Goal: Task Accomplishment & Management: Complete application form

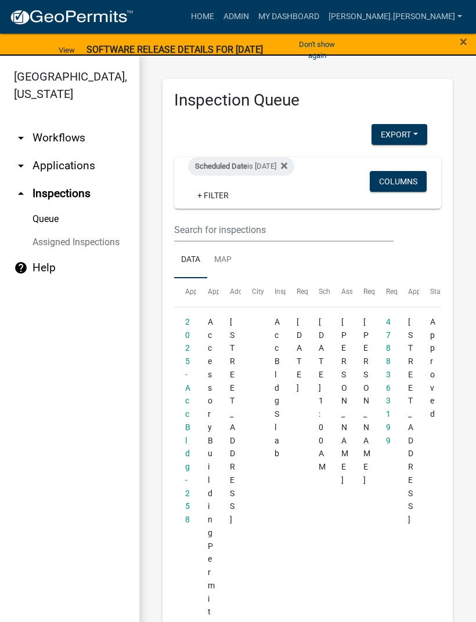
click at [461, 49] on span "×" at bounding box center [463, 42] width 8 height 16
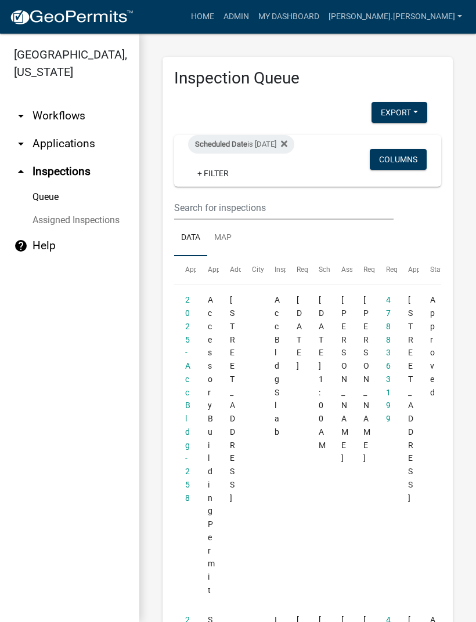
click at [294, 139] on div "Scheduled Date is [DATE]" at bounding box center [241, 144] width 106 height 19
click at [268, 180] on input "[DATE]" at bounding box center [260, 188] width 81 height 24
type input "[DATE]"
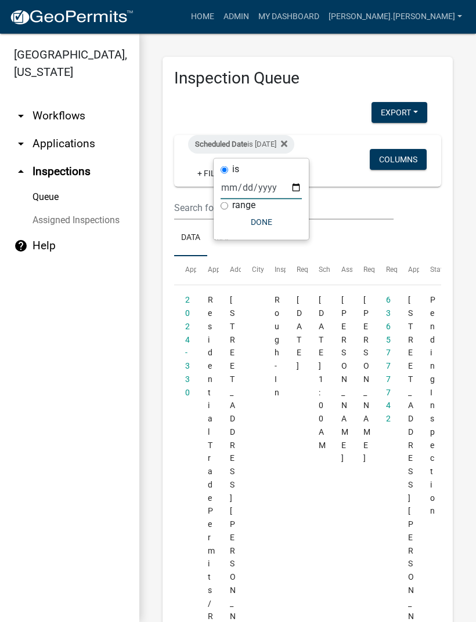
click at [258, 221] on button "Done" at bounding box center [260, 222] width 81 height 21
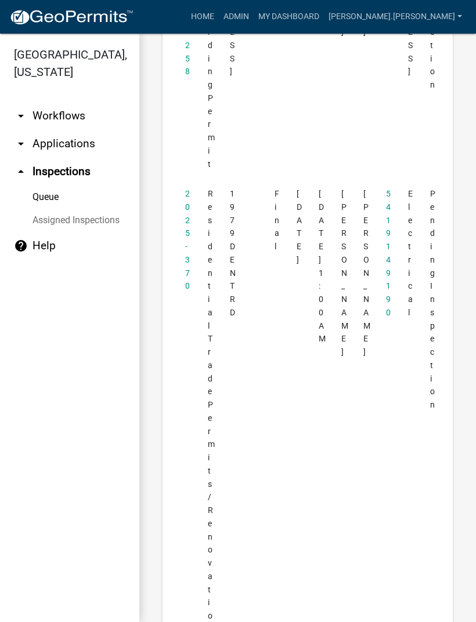
scroll to position [1817, 0]
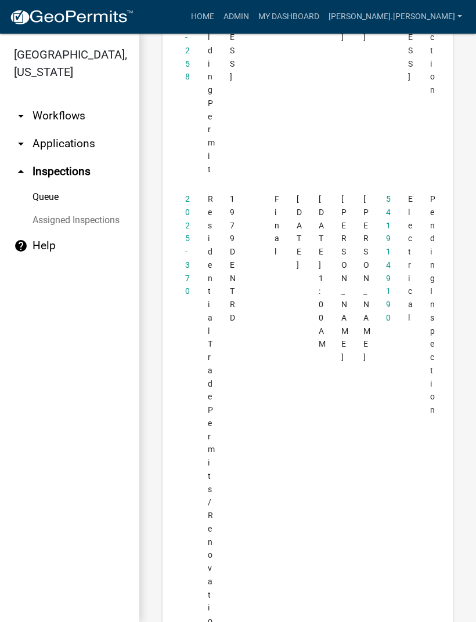
click at [188, 194] on link "2025-370" at bounding box center [187, 245] width 5 height 102
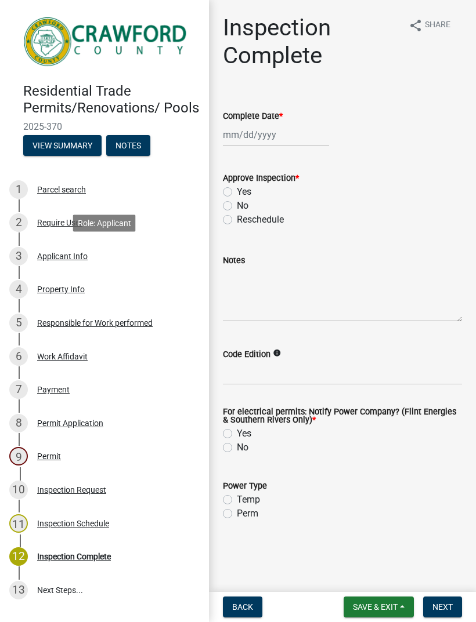
click at [52, 258] on div "Applicant Info" at bounding box center [62, 256] width 50 height 8
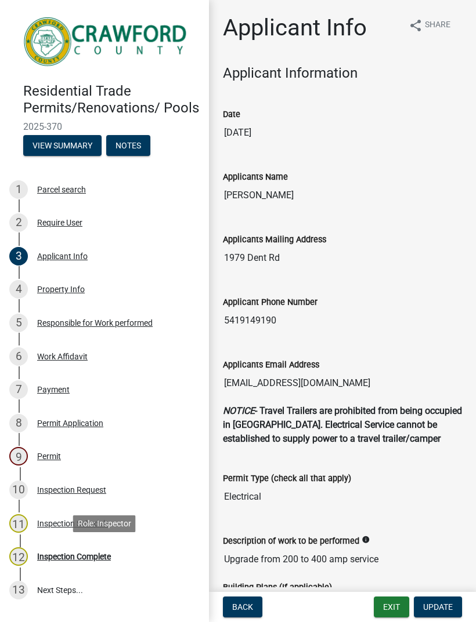
click at [52, 559] on div "Inspection Complete" at bounding box center [74, 557] width 74 height 8
click at [49, 559] on div "Inspection Complete" at bounding box center [74, 557] width 74 height 8
click at [46, 554] on div "Inspection Complete" at bounding box center [74, 557] width 74 height 8
click at [46, 525] on div "Inspection Schedule" at bounding box center [73, 524] width 72 height 8
click at [41, 455] on div "Permit" at bounding box center [49, 456] width 24 height 8
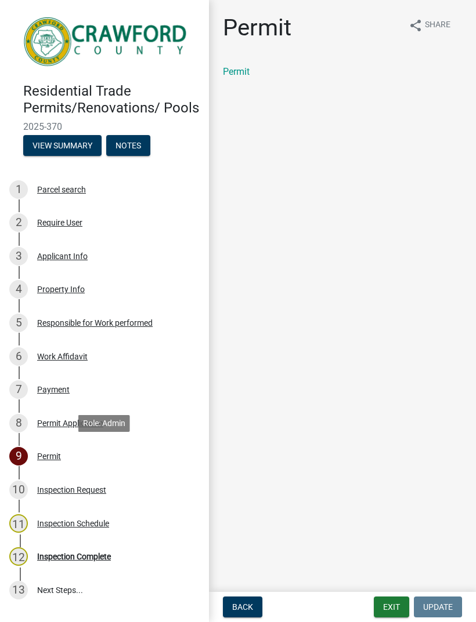
click at [56, 490] on div "Inspection Request" at bounding box center [71, 490] width 69 height 8
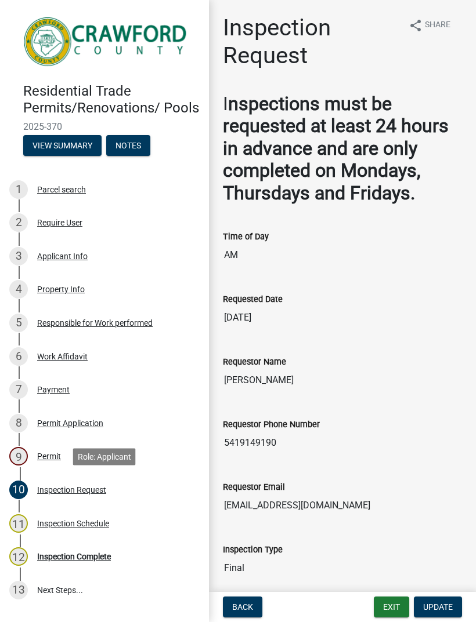
click at [55, 524] on div "Inspection Schedule" at bounding box center [73, 524] width 72 height 8
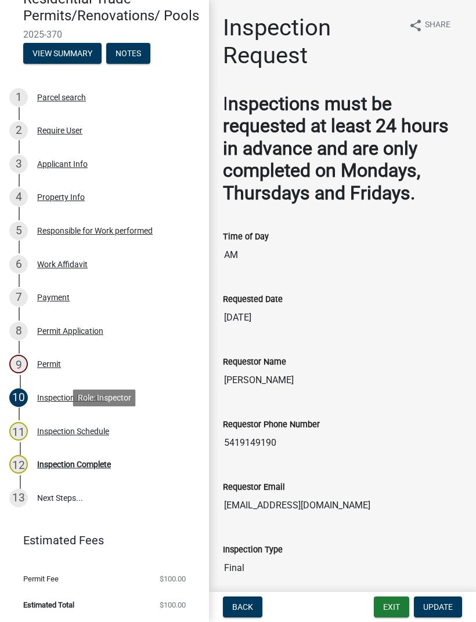
scroll to position [92, 0]
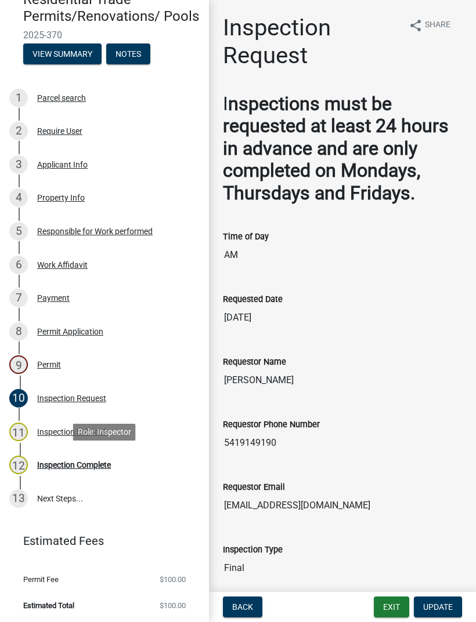
click at [47, 467] on div "Inspection Complete" at bounding box center [74, 465] width 74 height 8
click at [49, 465] on div "Inspection Complete" at bounding box center [74, 465] width 74 height 8
click at [42, 430] on div "Inspection Schedule" at bounding box center [73, 432] width 72 height 8
click at [39, 497] on link "13 Next Steps..." at bounding box center [104, 499] width 209 height 34
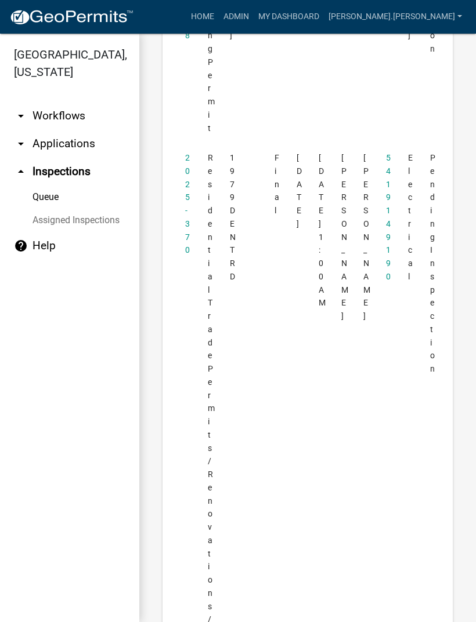
scroll to position [1842, 0]
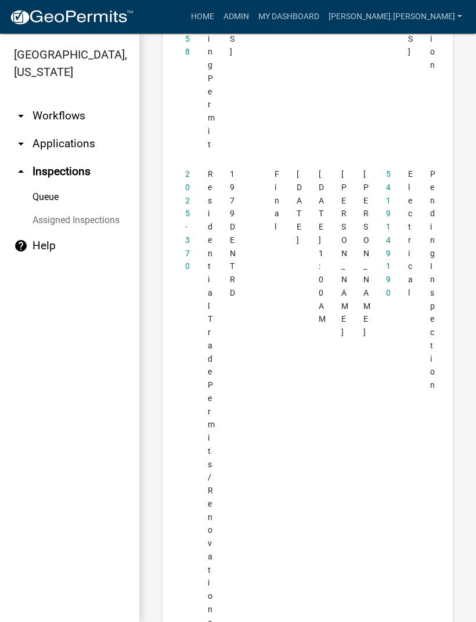
click at [186, 169] on link "2025-370" at bounding box center [187, 220] width 5 height 102
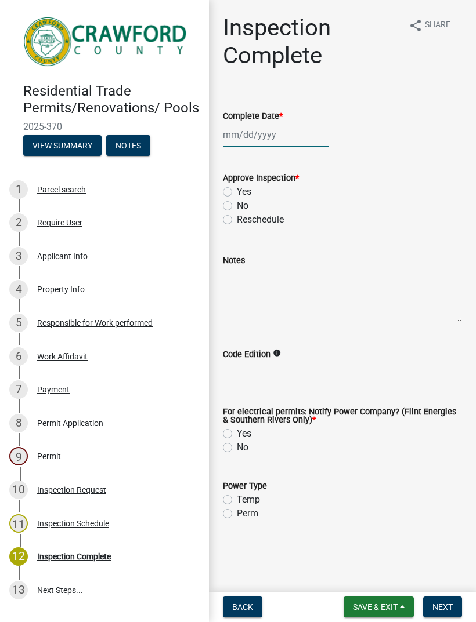
click at [256, 132] on div at bounding box center [276, 135] width 106 height 24
select select "9"
select select "2025"
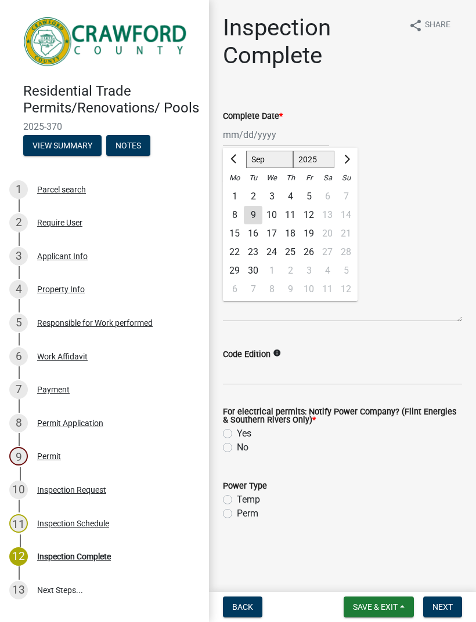
click at [255, 212] on div "9" at bounding box center [253, 215] width 19 height 19
type input "[DATE]"
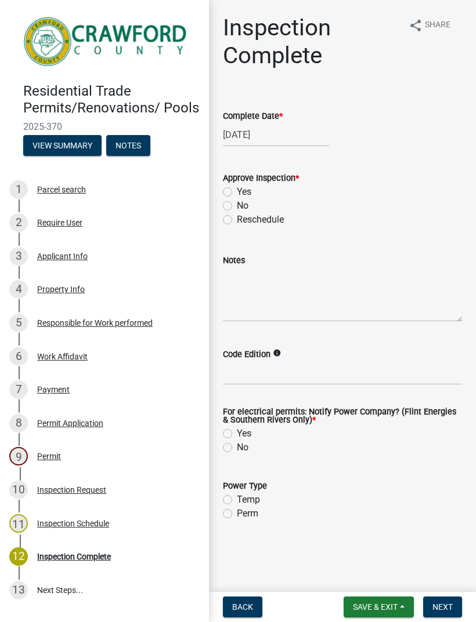
click at [237, 191] on label "Yes" at bounding box center [244, 192] width 15 height 14
click at [237, 191] on input "Yes" at bounding box center [241, 189] width 8 height 8
radio input "true"
click at [237, 433] on label "Yes" at bounding box center [244, 434] width 15 height 14
click at [237, 433] on input "Yes" at bounding box center [241, 431] width 8 height 8
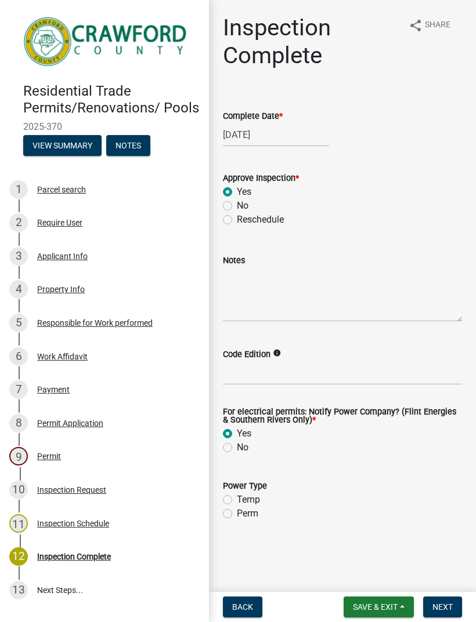
radio input "true"
click at [237, 517] on label "Perm" at bounding box center [247, 514] width 21 height 14
click at [237, 514] on input "Perm" at bounding box center [241, 511] width 8 height 8
radio input "true"
click at [450, 604] on span "Next" at bounding box center [442, 607] width 20 height 9
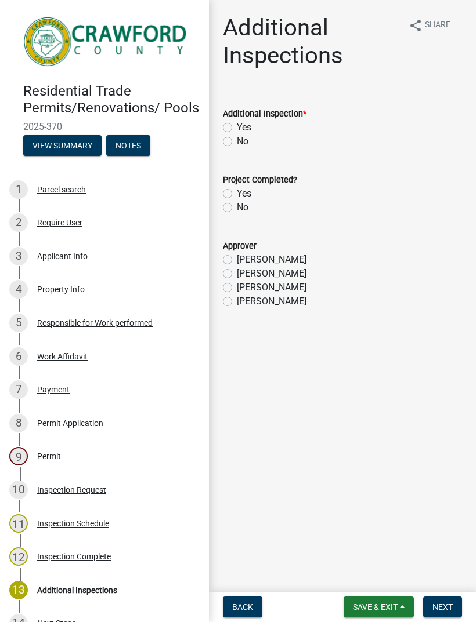
click at [237, 144] on label "No" at bounding box center [243, 142] width 12 height 14
click at [237, 142] on input "No" at bounding box center [241, 139] width 8 height 8
radio input "true"
click at [237, 190] on label "Yes" at bounding box center [244, 194] width 15 height 14
click at [237, 190] on input "Yes" at bounding box center [241, 191] width 8 height 8
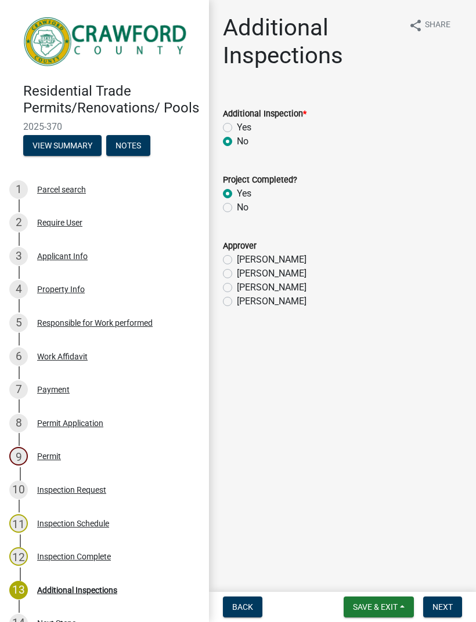
radio input "true"
click at [237, 303] on label "[PERSON_NAME]" at bounding box center [272, 302] width 70 height 14
click at [237, 302] on input "[PERSON_NAME]" at bounding box center [241, 299] width 8 height 8
radio input "true"
click at [451, 603] on span "Next" at bounding box center [442, 607] width 20 height 9
